Goal: Find contact information: Find contact information

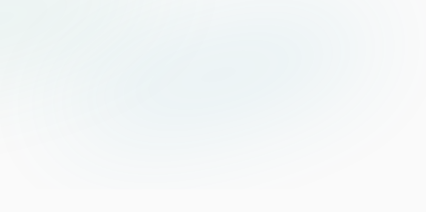
scroll to position [2371, 0]
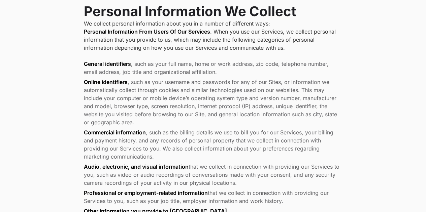
scroll to position [2259, 0]
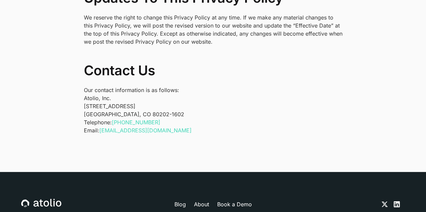
click at [132, 101] on p "Atolio, Inc. 1550 Larimer St #436 Denver, CO 80202-1602" at bounding box center [213, 106] width 258 height 24
drag, startPoint x: 148, startPoint y: 106, endPoint x: 115, endPoint y: 105, distance: 32.6
click at [115, 105] on p "Atolio, Inc. 1550 Larimer St #436 Denver, CO 80202-1602" at bounding box center [213, 106] width 258 height 24
copy p "80202-1602"
drag, startPoint x: 162, startPoint y: 112, endPoint x: 122, endPoint y: 114, distance: 39.8
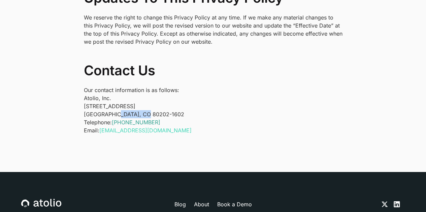
click at [122, 118] on p "Telephone: +1 (303) 529-1942 Email: privacy@atolio.com" at bounding box center [213, 126] width 258 height 16
copy link "303) 529-1942"
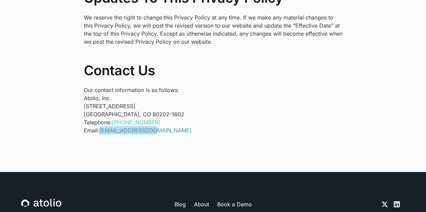
drag, startPoint x: 155, startPoint y: 122, endPoint x: 101, endPoint y: 124, distance: 54.9
click at [101, 124] on p "Telephone: +1 (303) 529-1942 Email: privacy@atolio.com" at bounding box center [213, 126] width 258 height 16
copy link "privacy@atolio.com"
